Goal: Find specific page/section: Find specific page/section

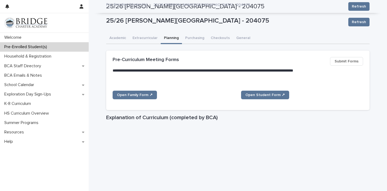
scroll to position [420, 0]
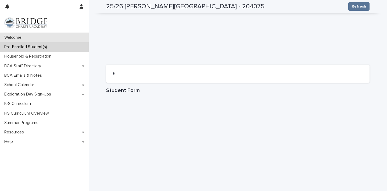
click at [70, 41] on div "Welcome" at bounding box center [44, 37] width 89 height 9
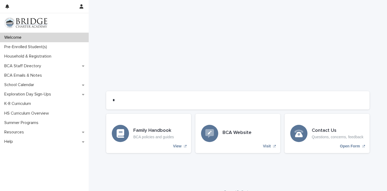
scroll to position [264, 0]
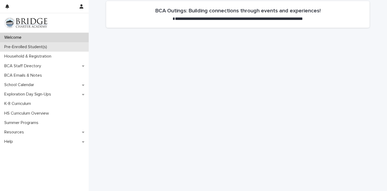
click at [70, 48] on div "Pre-Enrolled Student(s)" at bounding box center [44, 46] width 89 height 9
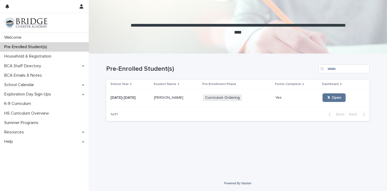
click at [284, 49] on div at bounding box center [238, 27] width 299 height 54
click at [276, 101] on div "Yes Yes" at bounding box center [297, 97] width 43 height 9
